Goal: Task Accomplishment & Management: Use online tool/utility

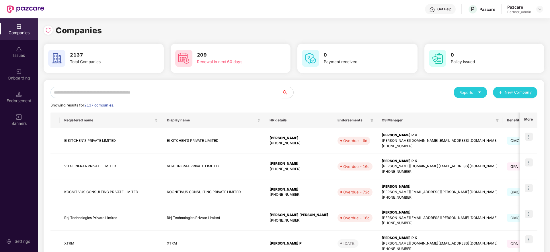
click at [149, 92] on input "text" at bounding box center [165, 92] width 231 height 11
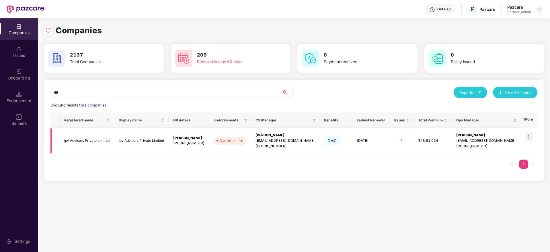
type input "***"
click at [282, 139] on div "[EMAIL_ADDRESS][DOMAIN_NAME]" at bounding box center [285, 140] width 59 height 5
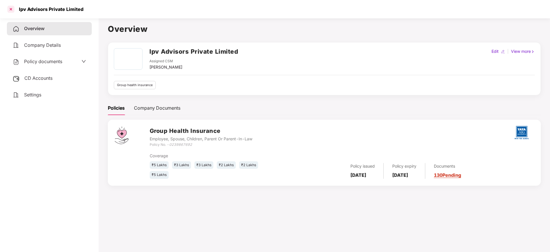
click at [12, 11] on div at bounding box center [10, 9] width 9 height 9
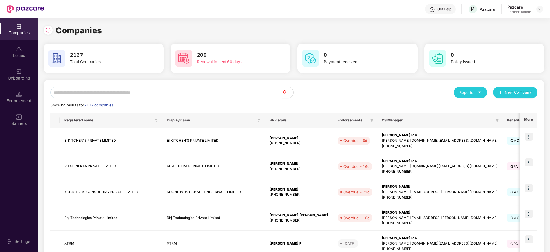
click at [151, 92] on input "text" at bounding box center [165, 92] width 231 height 11
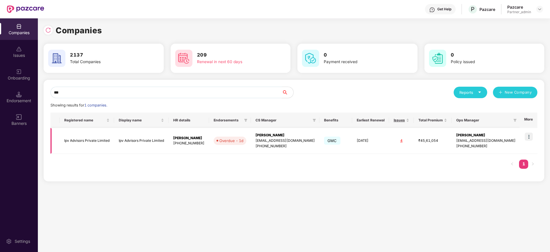
type input "***"
click at [530, 137] on img at bounding box center [529, 136] width 8 height 8
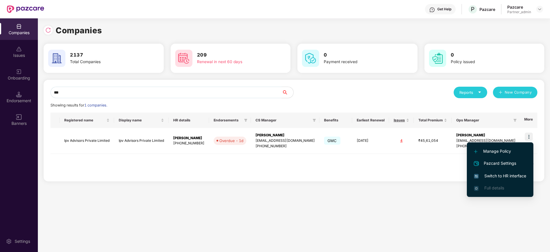
click at [494, 176] on span "Switch to HR interface" at bounding box center [500, 176] width 52 height 6
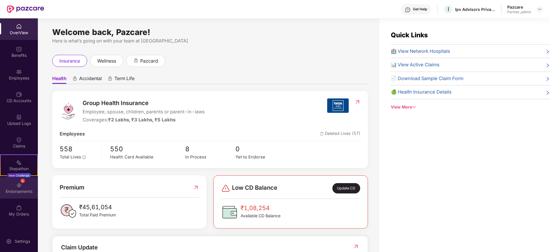
click at [21, 190] on div "Endorsements" at bounding box center [19, 191] width 38 height 6
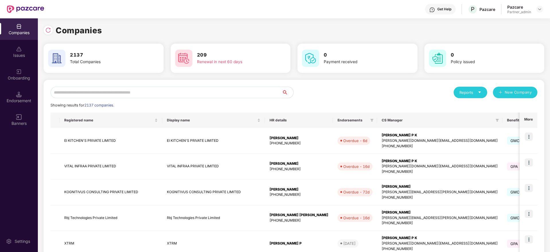
click at [128, 93] on input "text" at bounding box center [165, 92] width 231 height 11
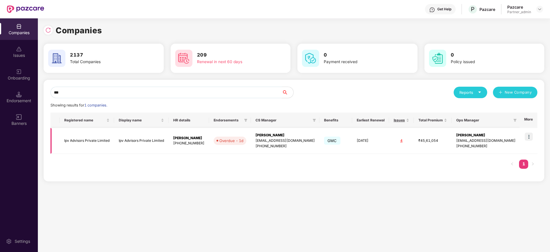
type input "***"
click at [273, 142] on div "[EMAIL_ADDRESS][DOMAIN_NAME]" at bounding box center [285, 140] width 59 height 5
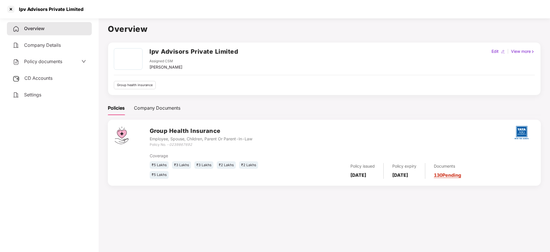
click at [461, 175] on link "130 Pending" at bounding box center [447, 175] width 27 height 6
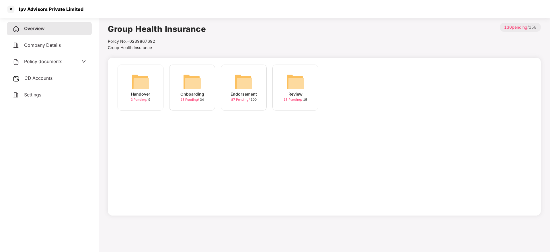
click at [243, 84] on img at bounding box center [244, 82] width 18 height 18
click at [341, 90] on img at bounding box center [347, 82] width 18 height 18
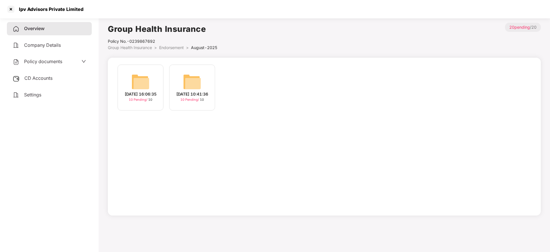
click at [195, 85] on img at bounding box center [192, 82] width 18 height 18
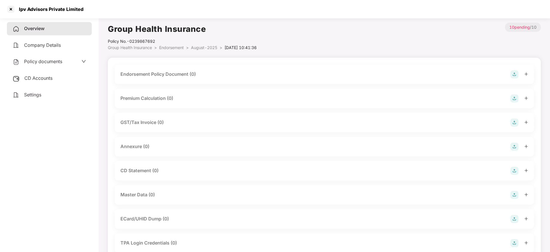
click at [512, 75] on img at bounding box center [514, 74] width 8 height 8
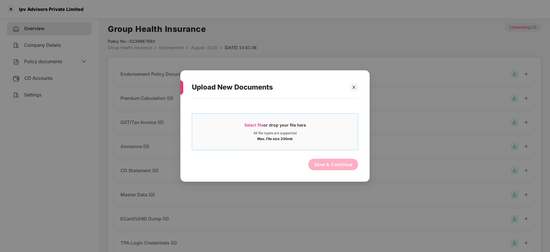
click at [247, 123] on span "Select file" at bounding box center [253, 124] width 19 height 5
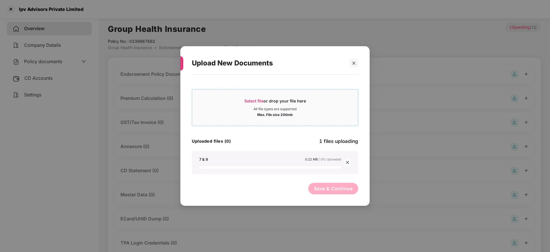
click at [264, 106] on div "Select file or drop your file here" at bounding box center [275, 102] width 62 height 9
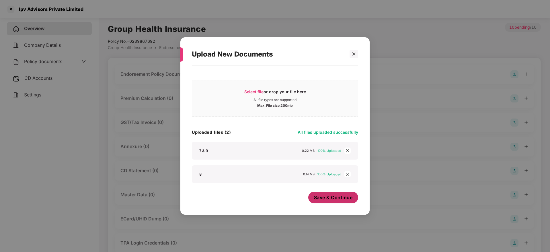
click at [325, 195] on span "Save & Continue" at bounding box center [333, 197] width 39 height 6
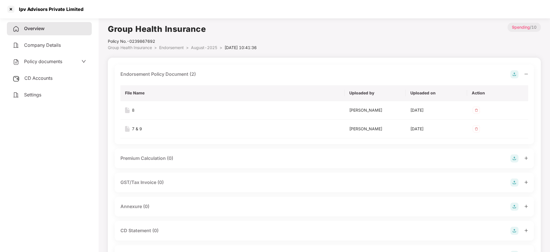
click at [528, 75] on icon "minus" at bounding box center [526, 74] width 4 height 4
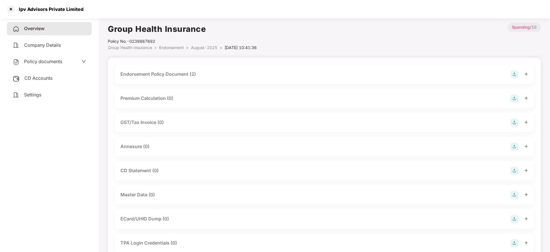
click at [515, 144] on img at bounding box center [514, 147] width 8 height 8
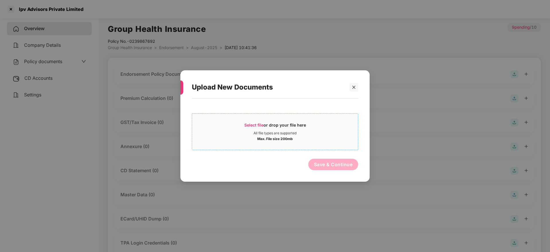
click at [257, 123] on span "Select file" at bounding box center [253, 124] width 19 height 5
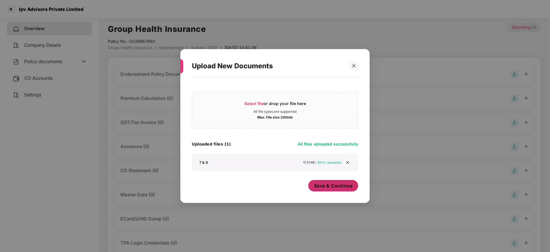
click at [343, 188] on span "Save & Continue" at bounding box center [333, 185] width 39 height 6
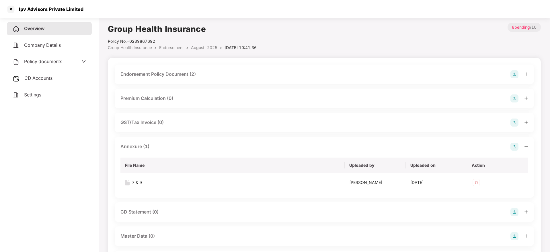
click at [526, 146] on icon "minus" at bounding box center [526, 146] width 4 height 4
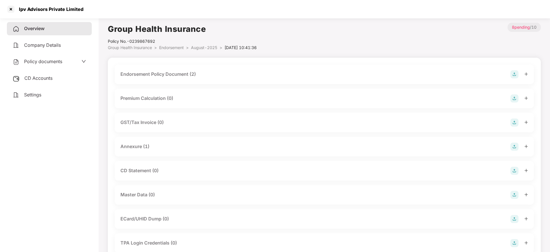
click at [514, 193] on img at bounding box center [514, 195] width 8 height 8
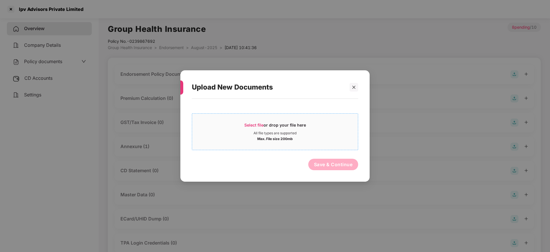
click at [254, 126] on span "Select file" at bounding box center [253, 124] width 19 height 5
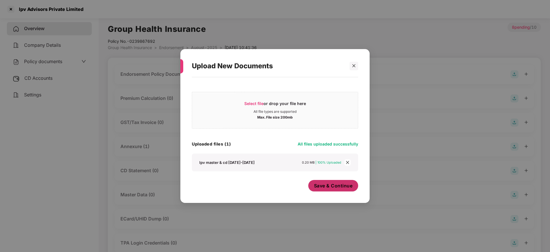
click at [338, 181] on button "Save & Continue" at bounding box center [333, 185] width 50 height 11
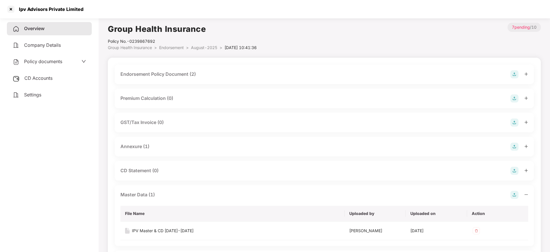
click at [527, 194] on icon "minus" at bounding box center [526, 194] width 4 height 4
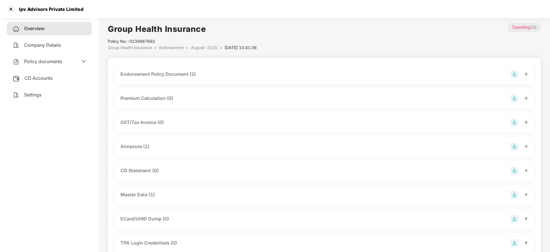
click at [39, 75] on span "CD Accounts" at bounding box center [38, 78] width 28 height 6
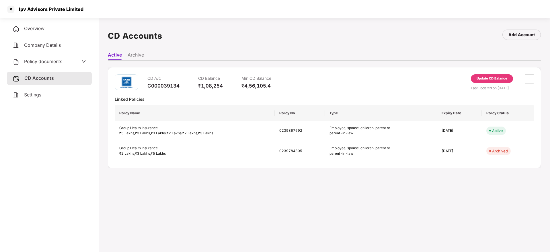
click at [484, 78] on div "Update CD Balance" at bounding box center [492, 78] width 31 height 5
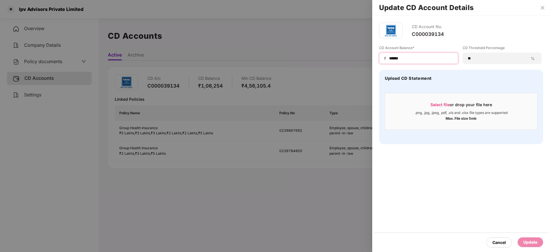
drag, startPoint x: 422, startPoint y: 59, endPoint x: 323, endPoint y: 45, distance: 99.9
click at [323, 45] on div "Update CD Account Details CD Account No. C000039134 CD Account Balance* ₹ *****…" at bounding box center [275, 126] width 550 height 252
paste input
type input "******"
click at [445, 105] on span "Select file" at bounding box center [439, 104] width 19 height 5
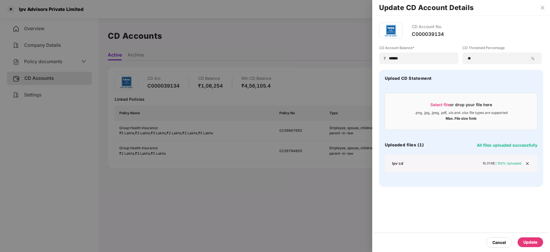
click at [535, 243] on div "Update" at bounding box center [530, 242] width 14 height 6
